Goal: Task Accomplishment & Management: Manage account settings

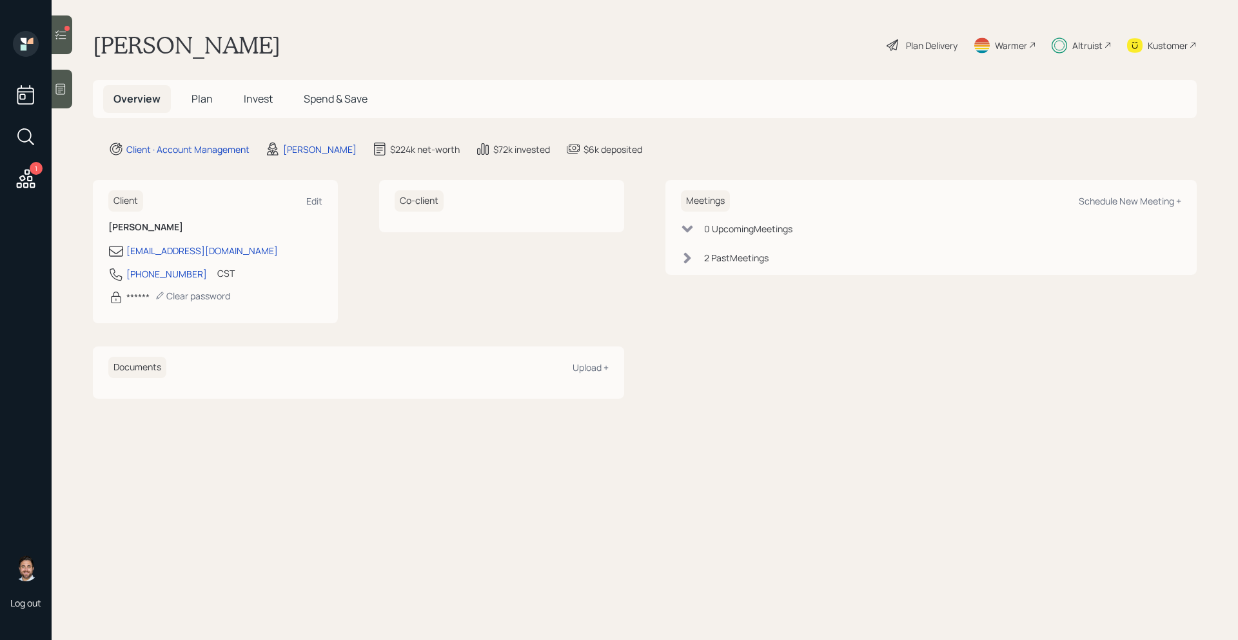
click at [206, 97] on span "Plan" at bounding box center [201, 99] width 21 height 14
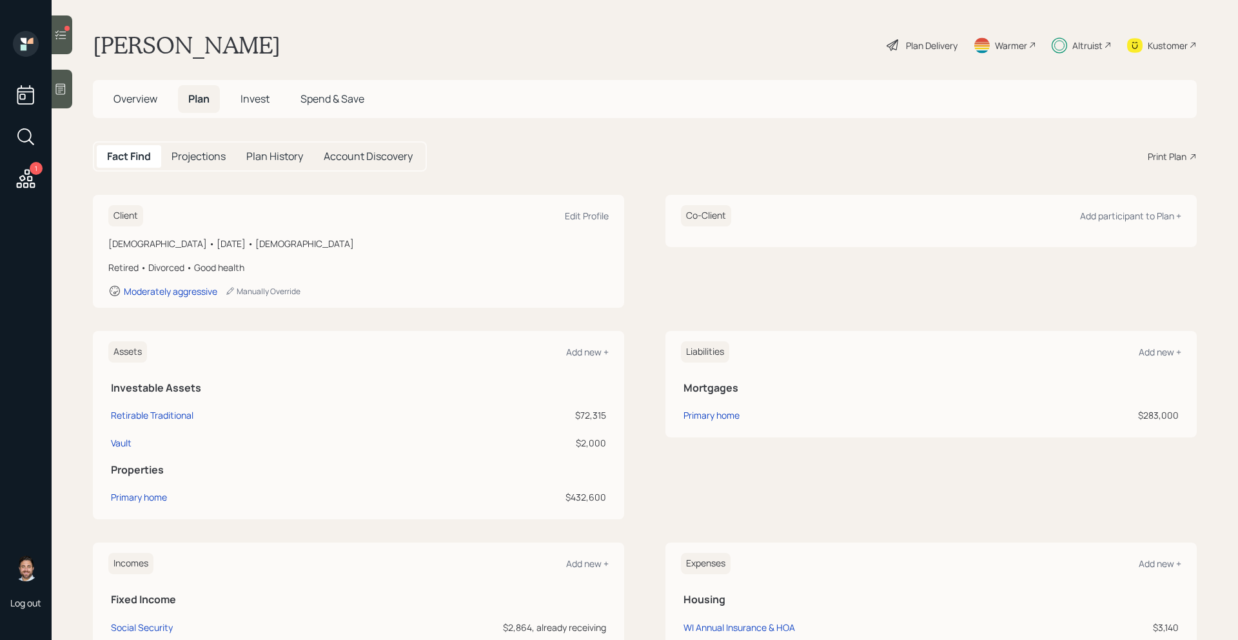
click at [917, 50] on div "Plan Delivery" at bounding box center [932, 46] width 52 height 14
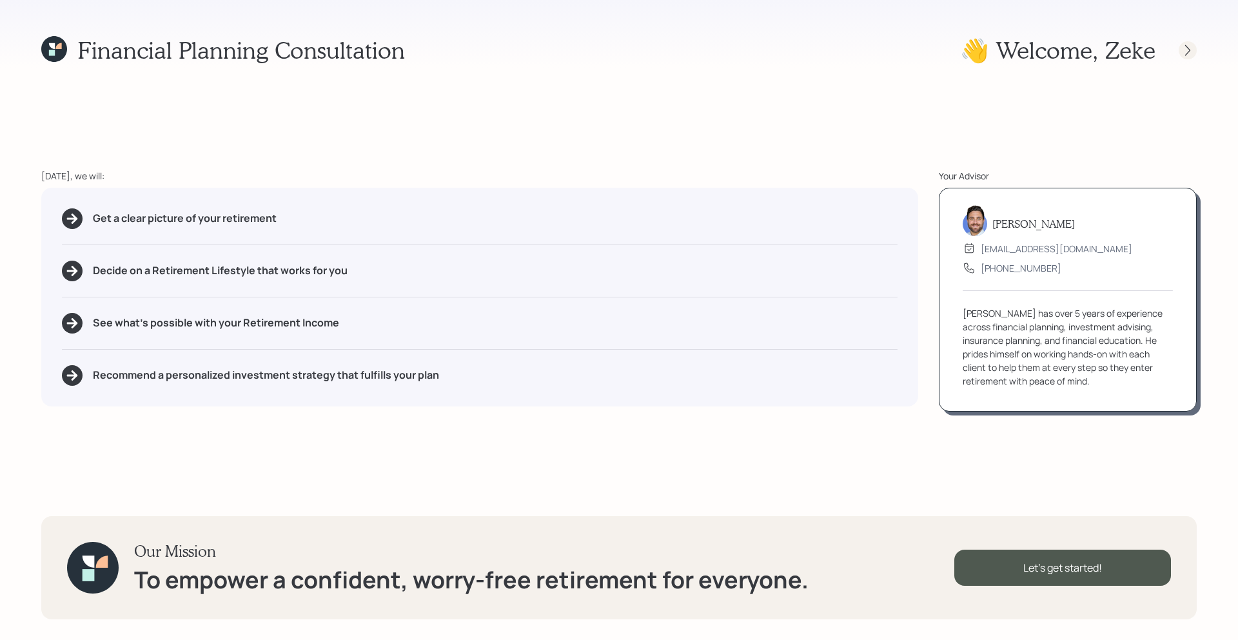
click at [1182, 44] on icon at bounding box center [1187, 50] width 13 height 13
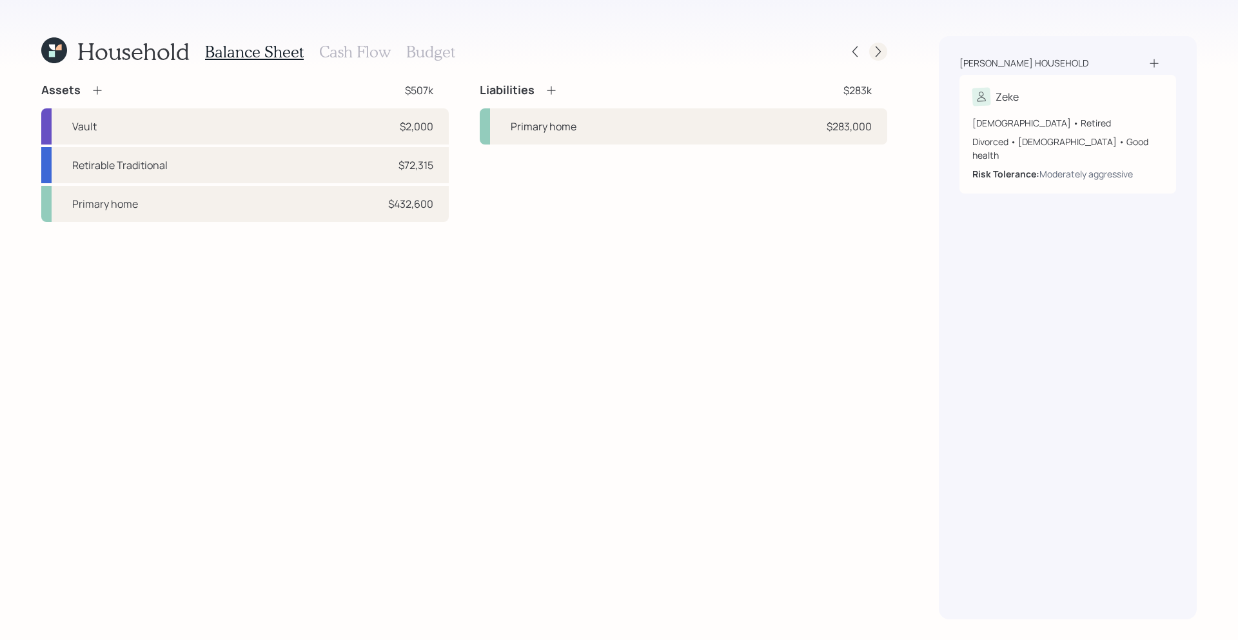
click at [879, 53] on icon at bounding box center [878, 51] width 13 height 13
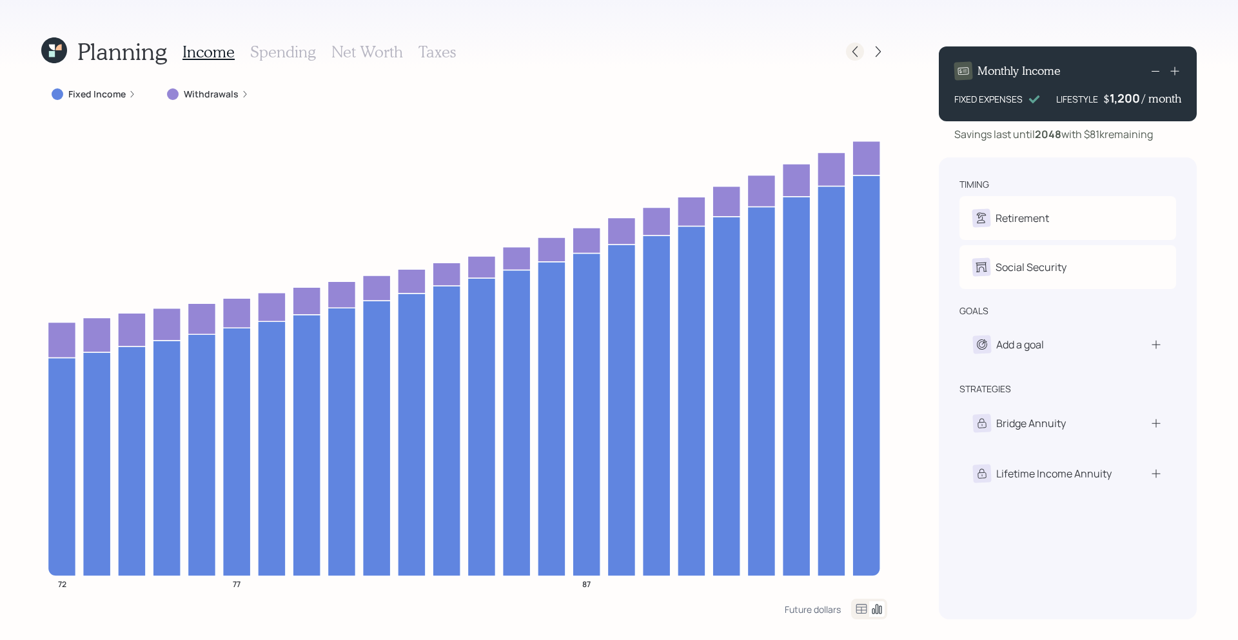
click at [862, 55] on div at bounding box center [855, 52] width 18 height 18
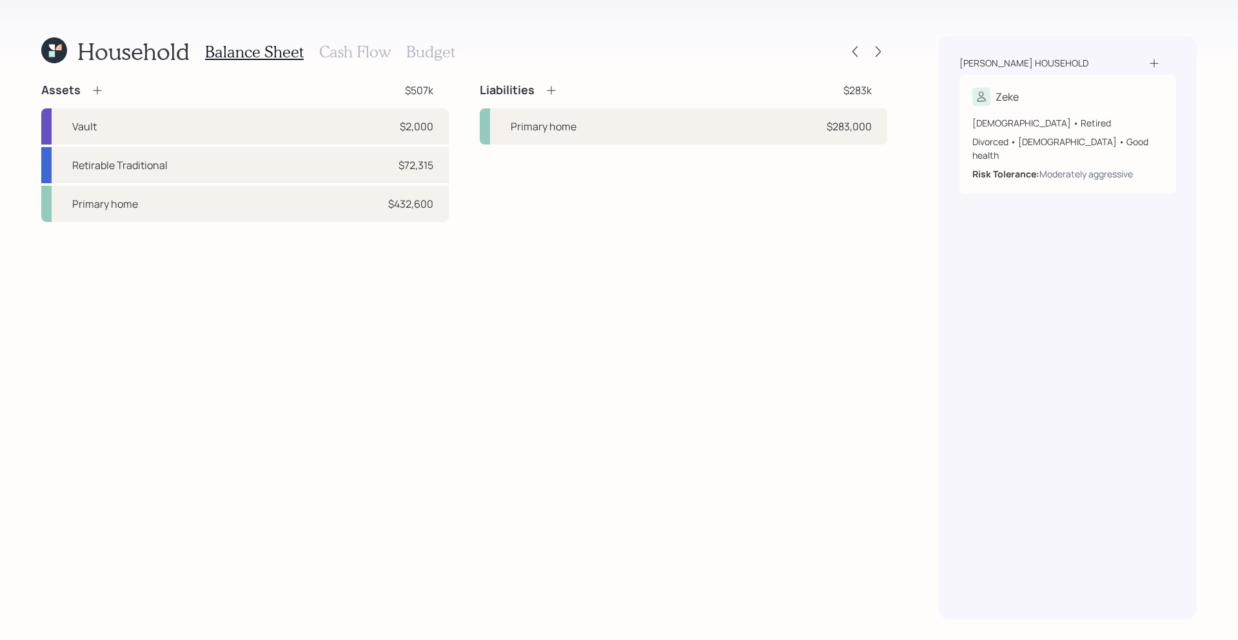
click at [353, 57] on h3 "Cash Flow" at bounding box center [355, 52] width 72 height 19
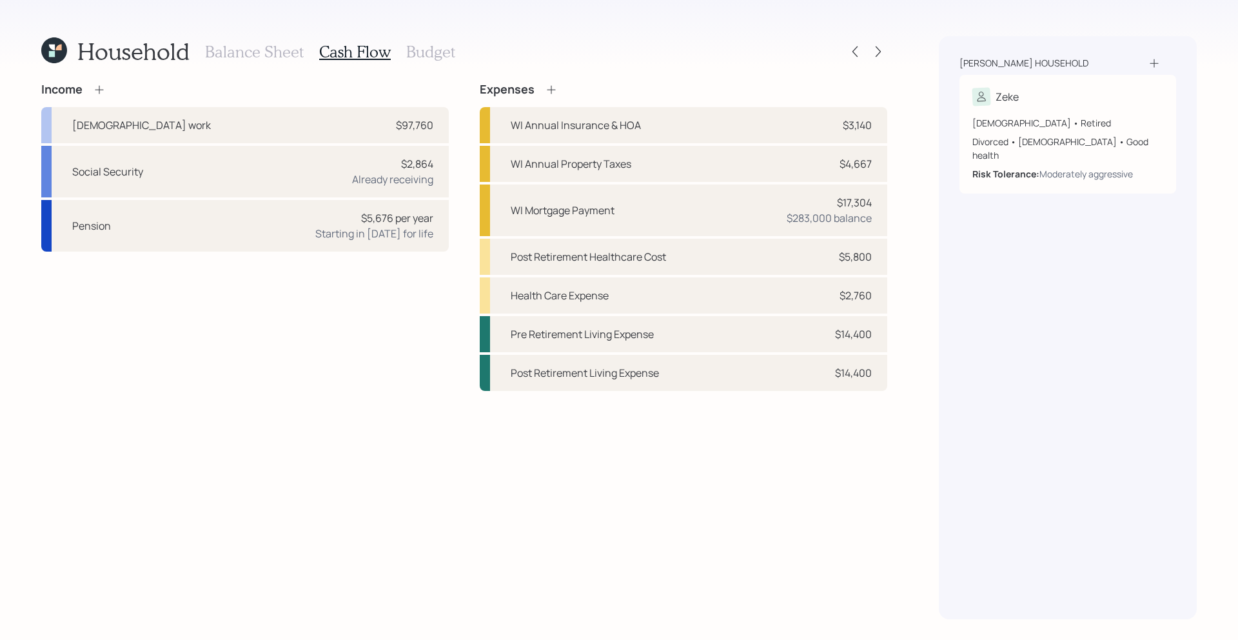
click at [436, 53] on h3 "Budget" at bounding box center [430, 52] width 49 height 19
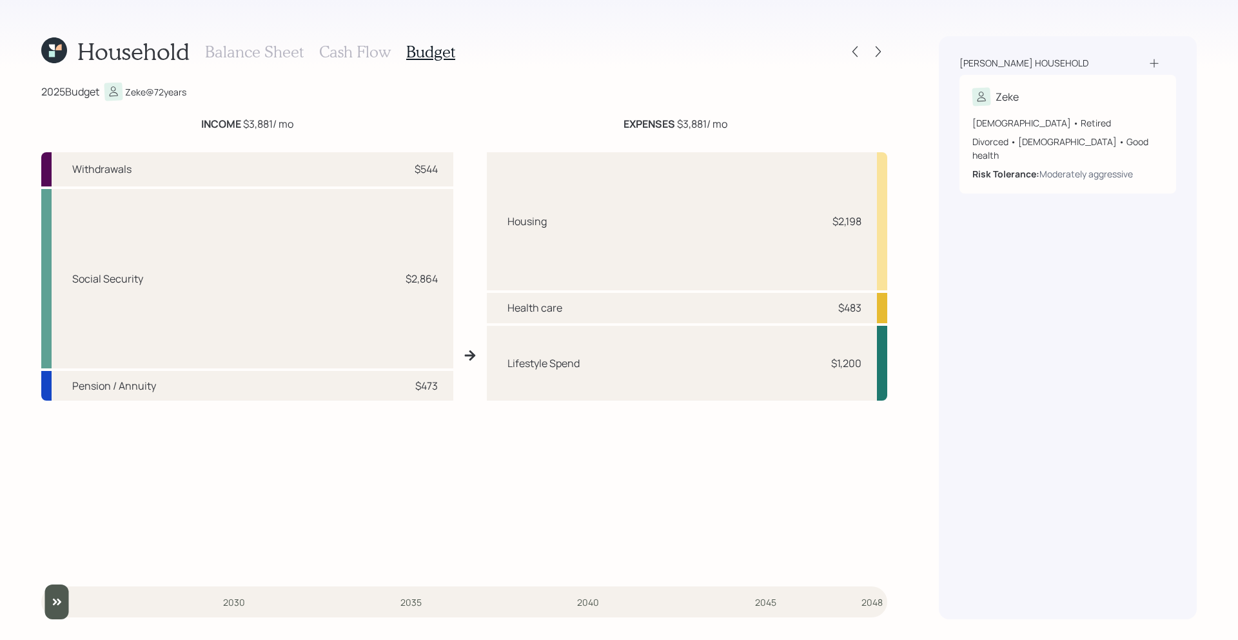
click at [338, 52] on h3 "Cash Flow" at bounding box center [355, 52] width 72 height 19
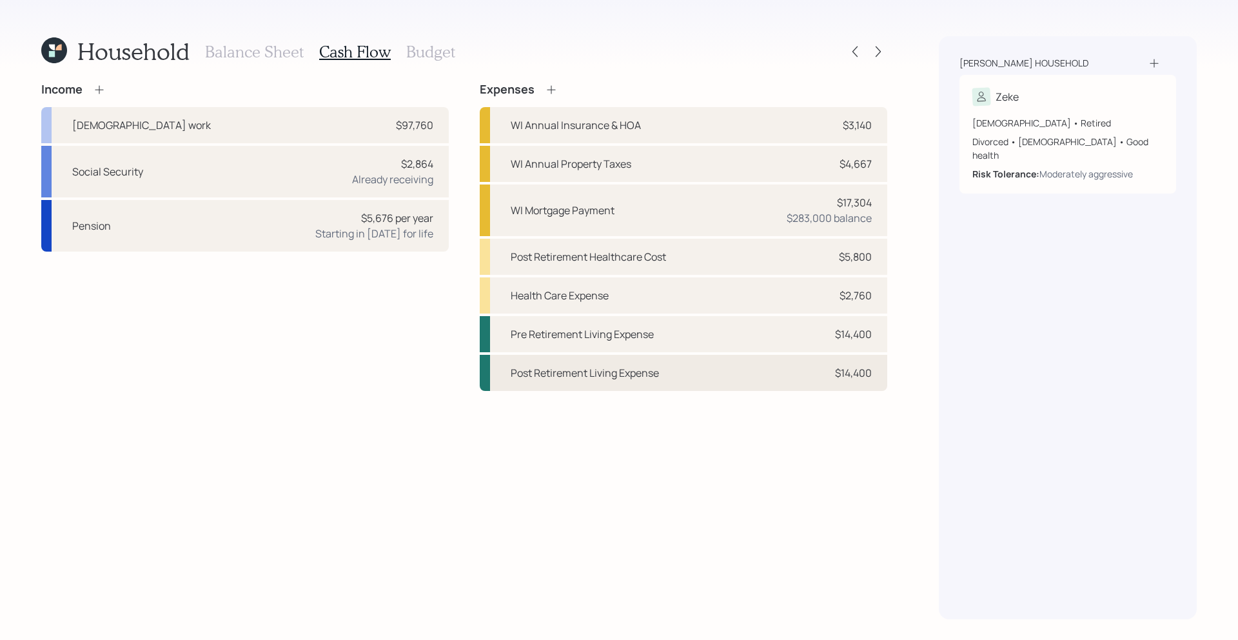
click at [781, 371] on div "Post Retirement Living Expense $14,400" at bounding box center [683, 373] width 407 height 36
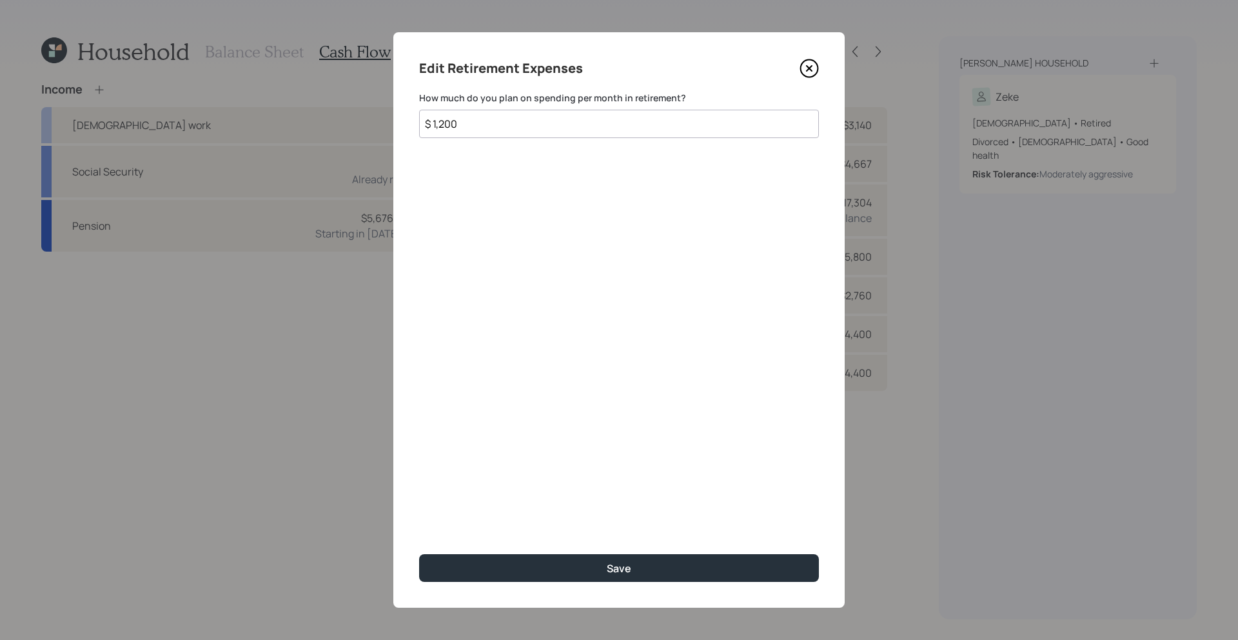
click at [520, 121] on input "$ 1,200" at bounding box center [619, 124] width 400 height 28
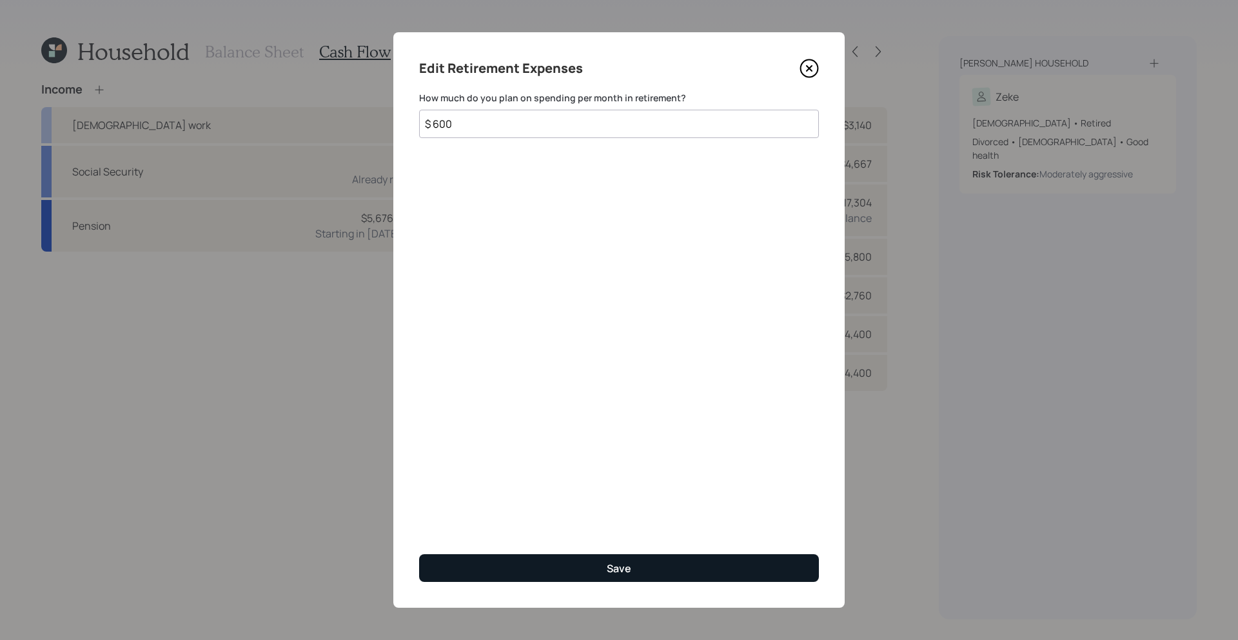
type input "$ 600"
click at [579, 574] on button "Save" at bounding box center [619, 568] width 400 height 28
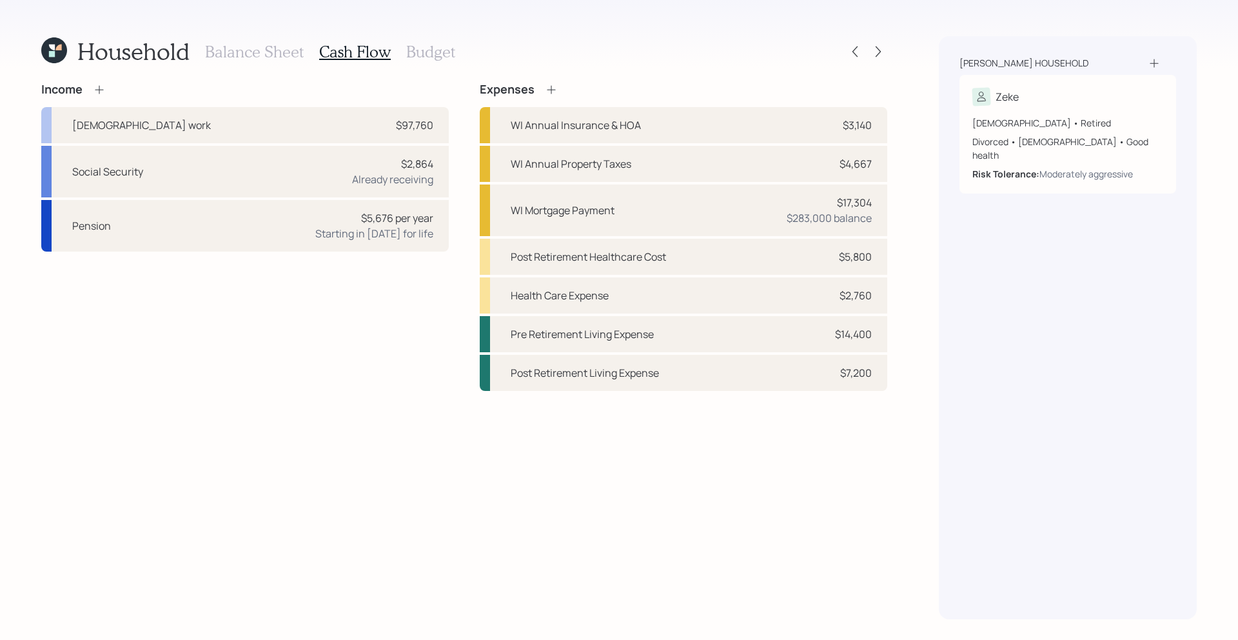
click at [33, 70] on div "Household Balance Sheet Cash Flow Budget Income [DEMOGRAPHIC_DATA] work $97,760…" at bounding box center [619, 320] width 1238 height 640
click at [49, 57] on icon at bounding box center [54, 50] width 26 height 26
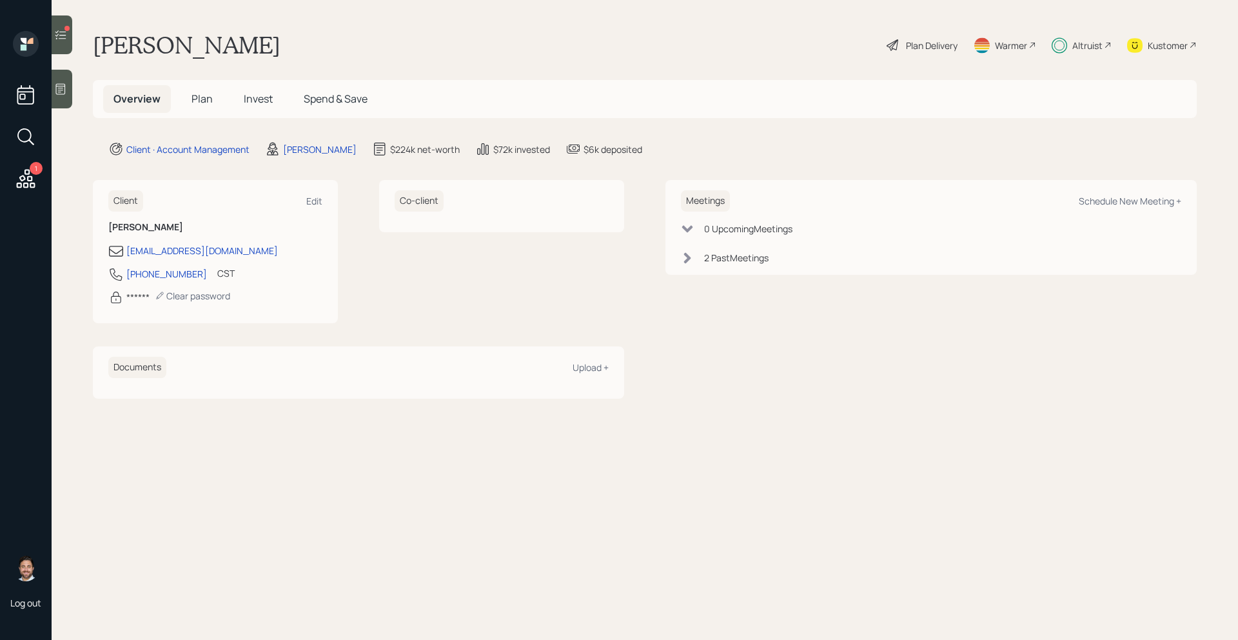
click at [65, 35] on icon at bounding box center [60, 34] width 11 height 9
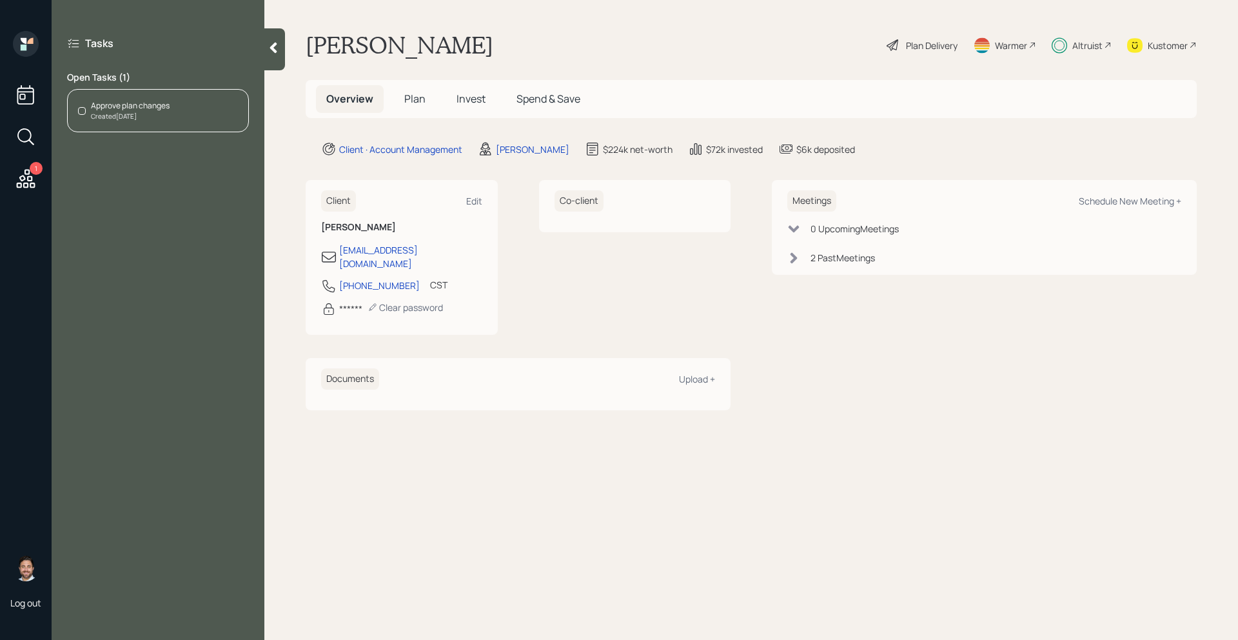
click at [186, 121] on div "Approve plan changes Created [DATE]" at bounding box center [158, 110] width 182 height 43
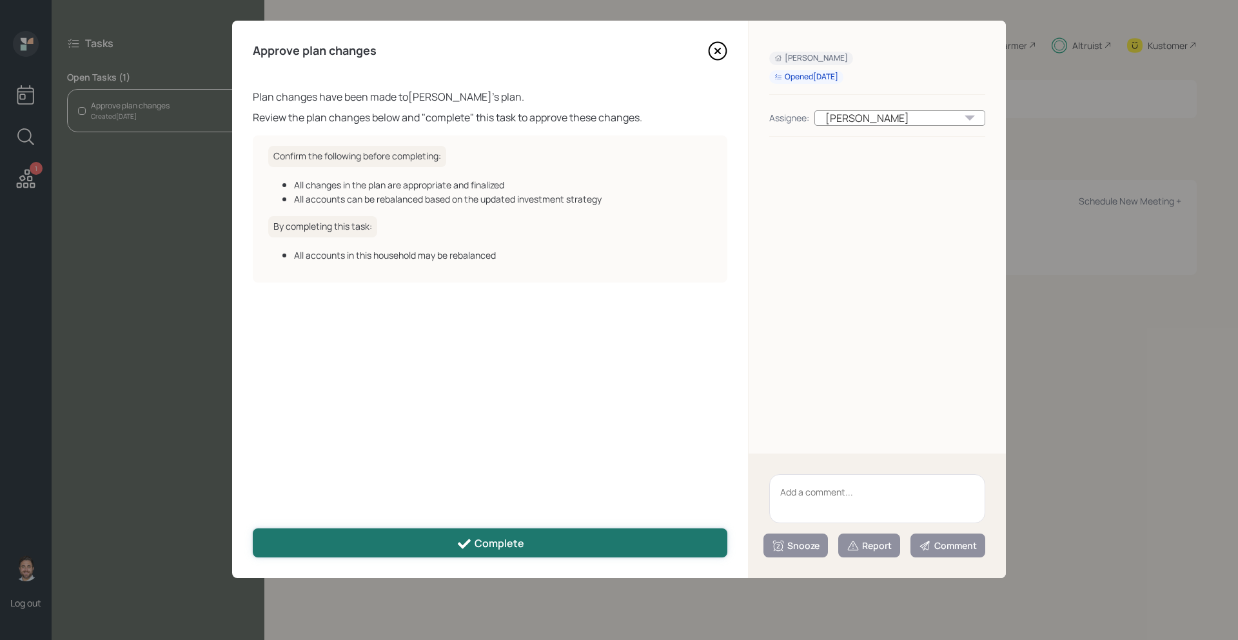
click at [435, 552] on button "Complete" at bounding box center [490, 542] width 474 height 29
